Goal: Task Accomplishment & Management: Manage account settings

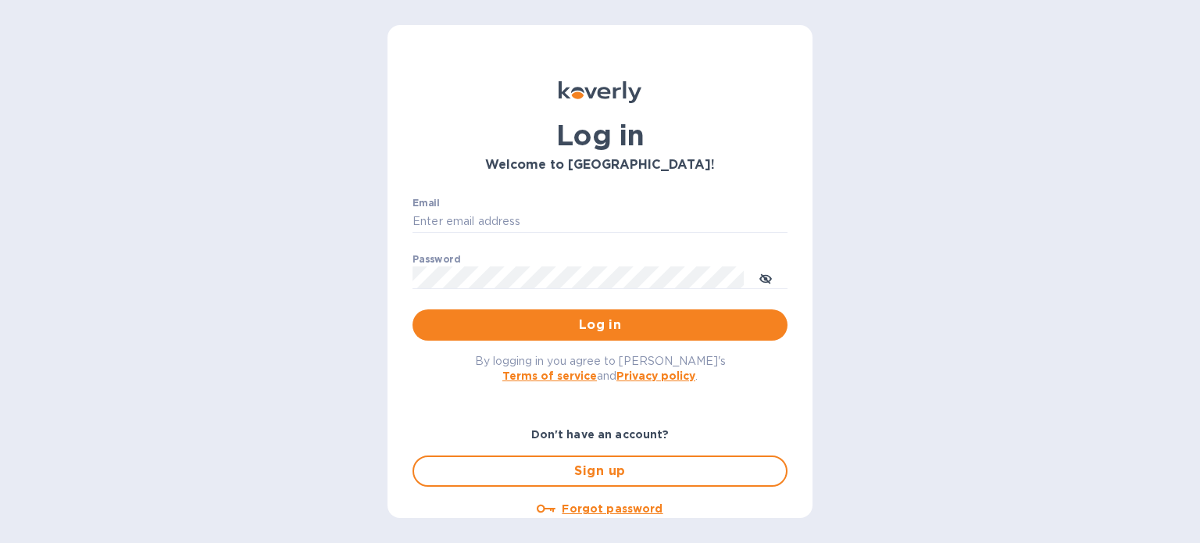
type input "[EMAIL_ADDRESS][DOMAIN_NAME]"
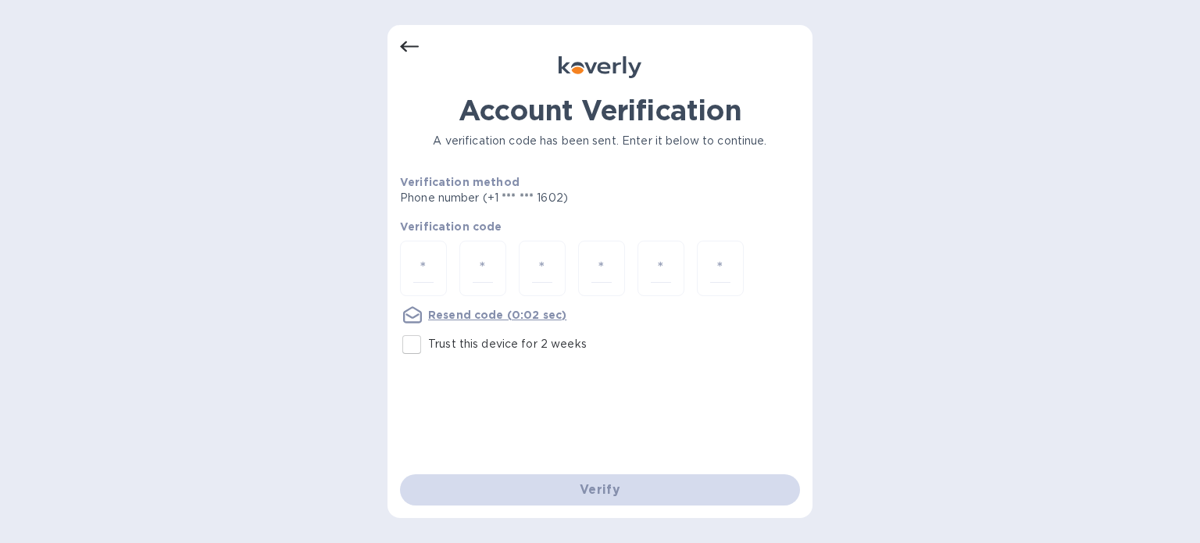
click at [455, 261] on div at bounding box center [600, 270] width 400 height 59
click at [436, 261] on div at bounding box center [423, 268] width 47 height 55
click at [431, 268] on input "number" at bounding box center [423, 268] width 20 height 29
type input "6"
type input "0"
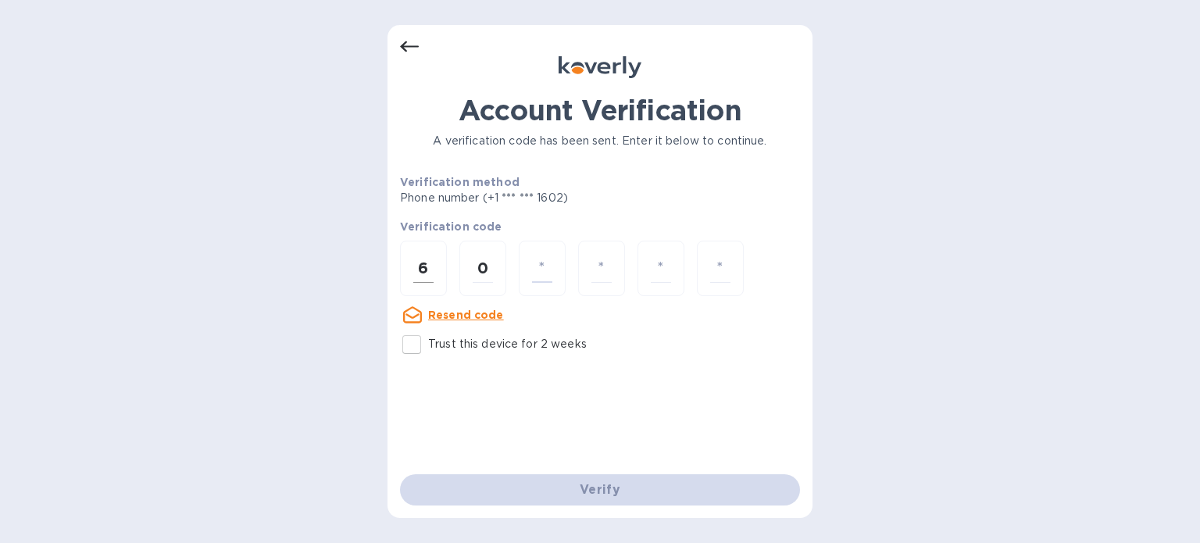
type input "6"
type input "2"
type input "3"
type input "6"
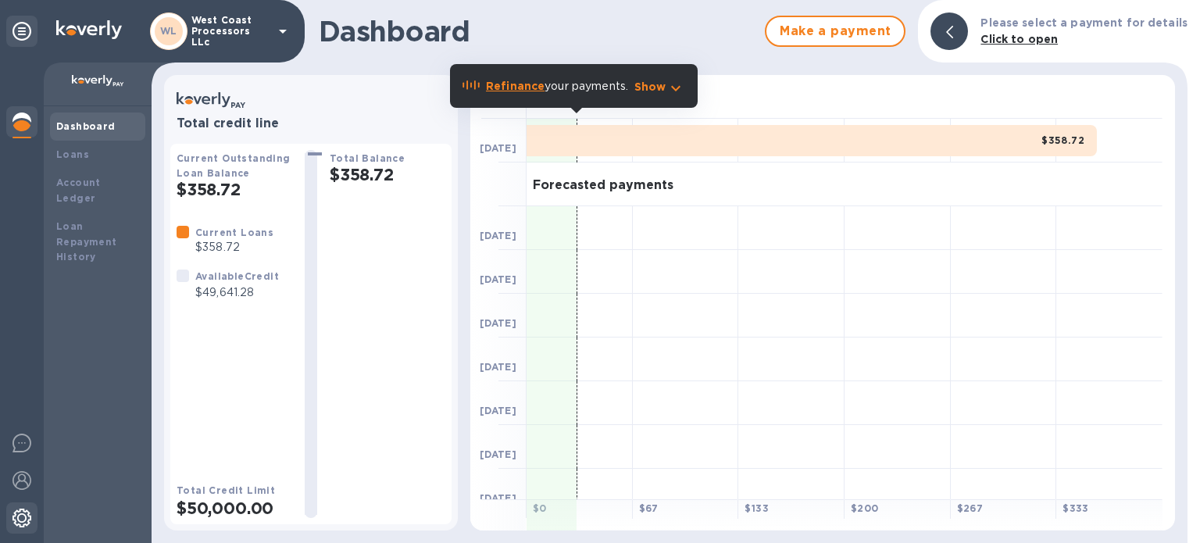
click at [21, 527] on div at bounding box center [21, 519] width 31 height 34
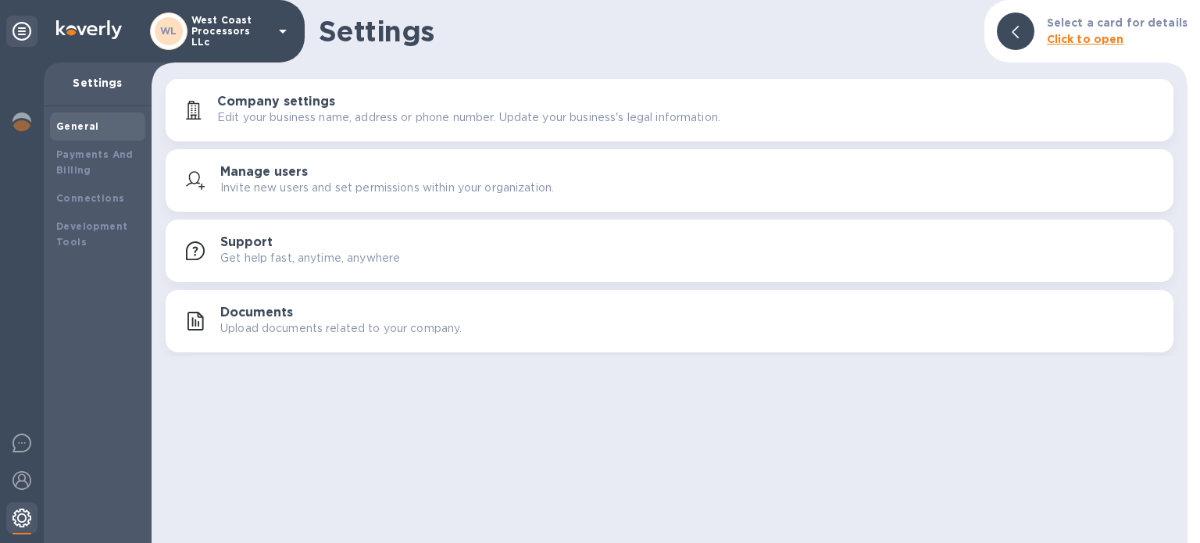
click at [21, 527] on div at bounding box center [21, 519] width 31 height 34
click at [18, 474] on img at bounding box center [22, 480] width 19 height 19
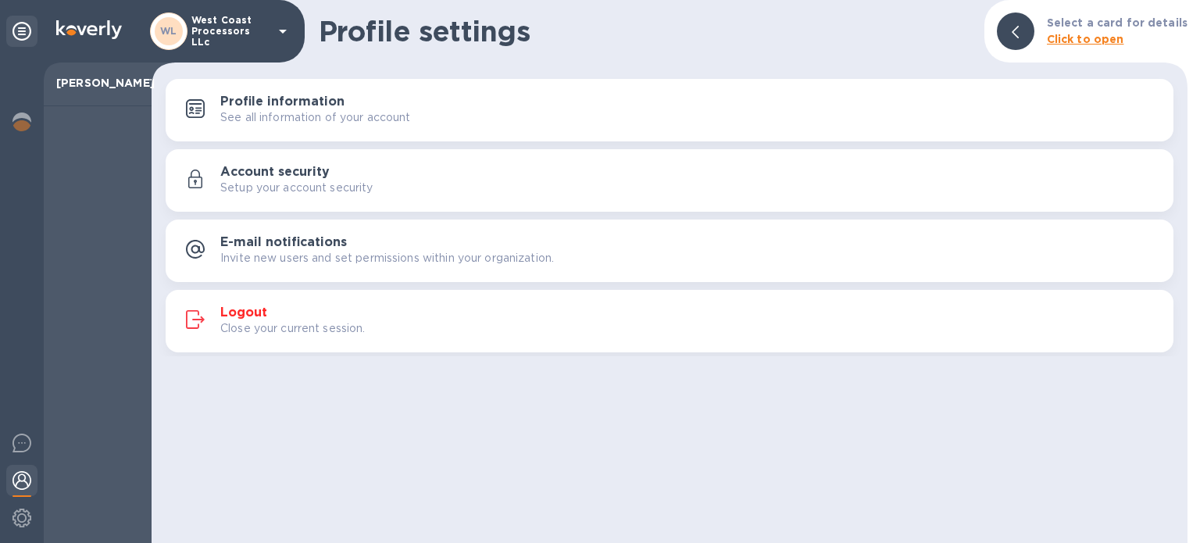
click at [251, 313] on h3 "Logout" at bounding box center [243, 312] width 47 height 15
